Goal: Transaction & Acquisition: Purchase product/service

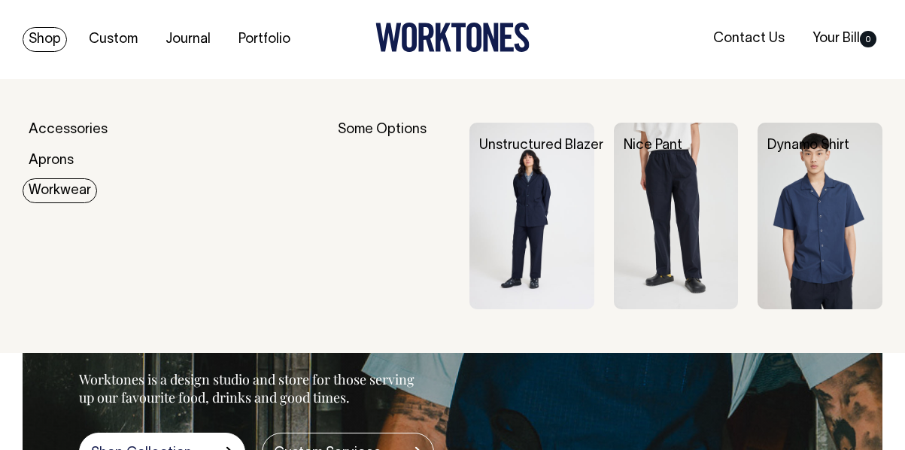
click at [62, 190] on link "Workwear" at bounding box center [60, 190] width 74 height 25
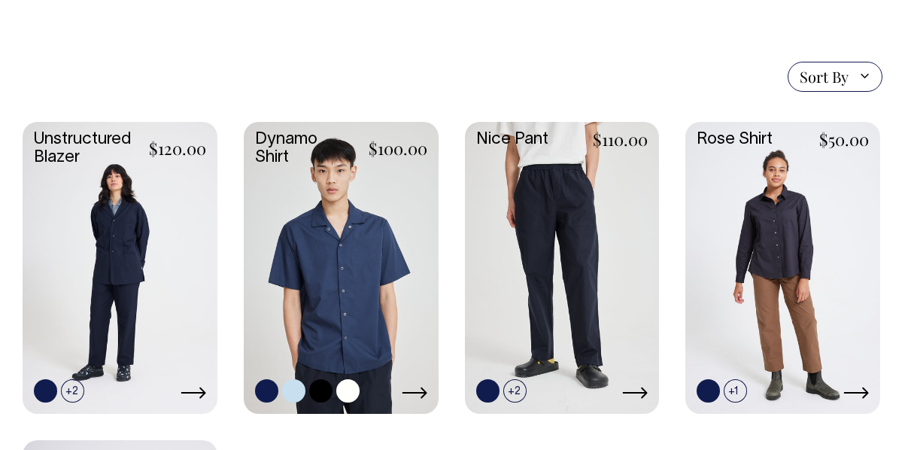
scroll to position [371, 0]
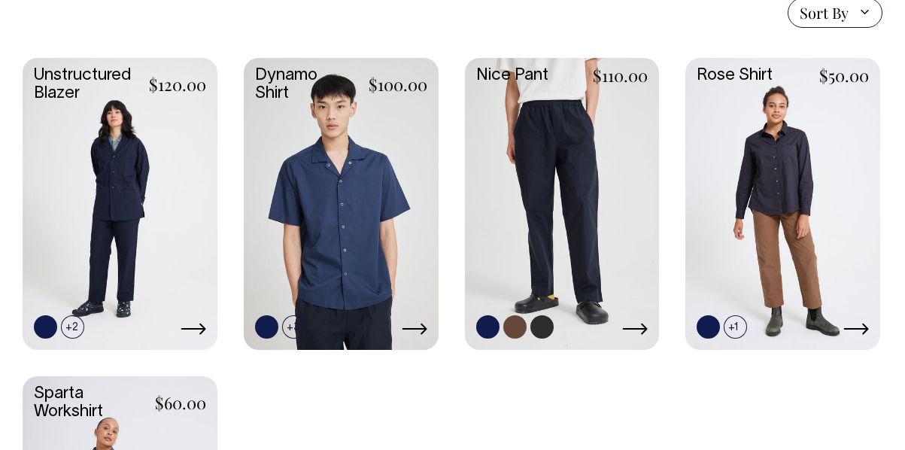
click at [562, 149] on link at bounding box center [562, 202] width 195 height 289
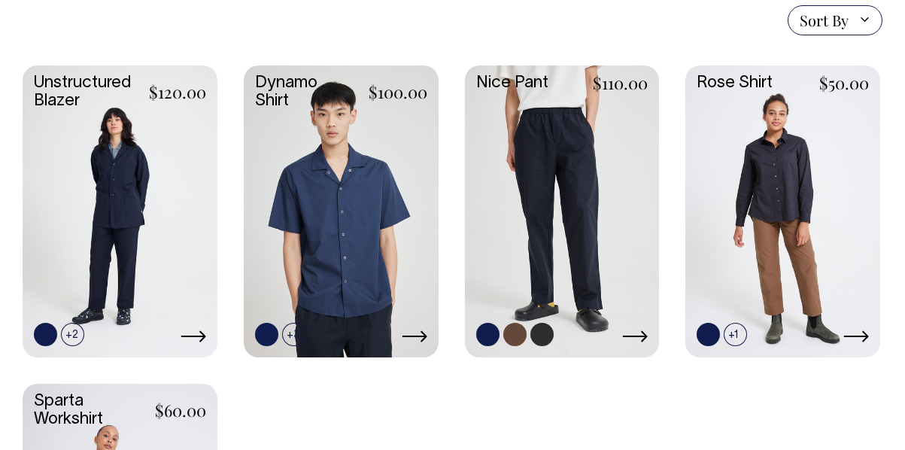
scroll to position [427, 0]
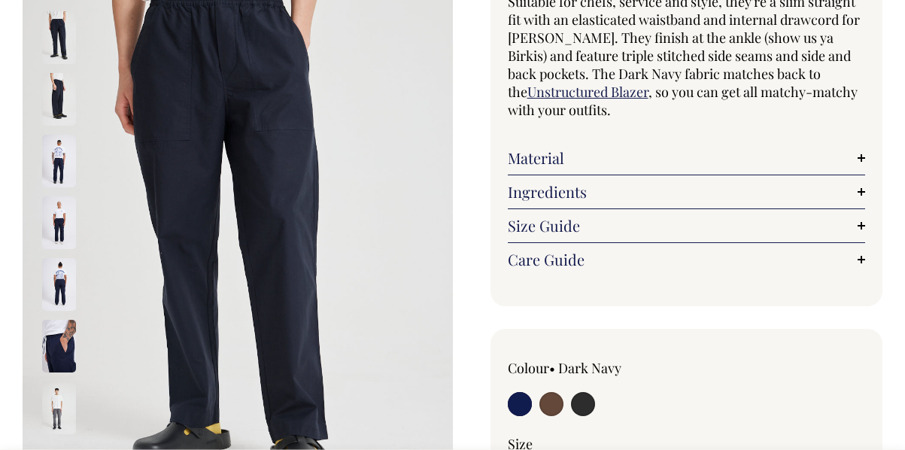
scroll to position [180, 0]
